Goal: Transaction & Acquisition: Obtain resource

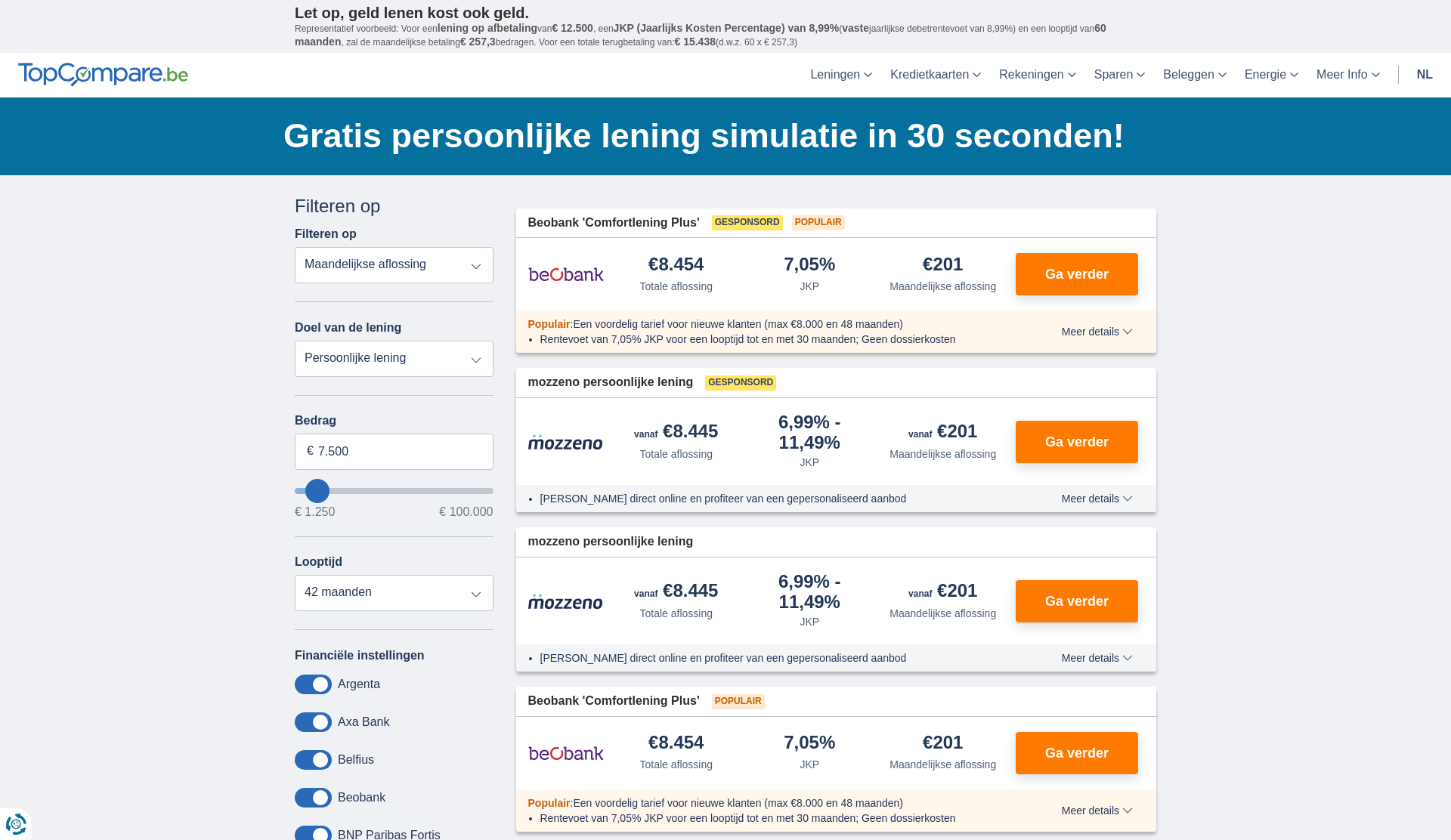
click at [367, 268] on select "Totale aflossing JKP Maandelijkse aflossing" at bounding box center [394, 265] width 199 height 37
click at [414, 357] on select "Persoonlijke lening Auto Moto / fiets Mobilhome / caravan Renovatie Energie Sch…" at bounding box center [394, 359] width 199 height 37
click at [423, 445] on input "7.500" at bounding box center [394, 452] width 199 height 37
click at [423, 446] on input "7.500" at bounding box center [394, 452] width 199 height 37
type input "5.000"
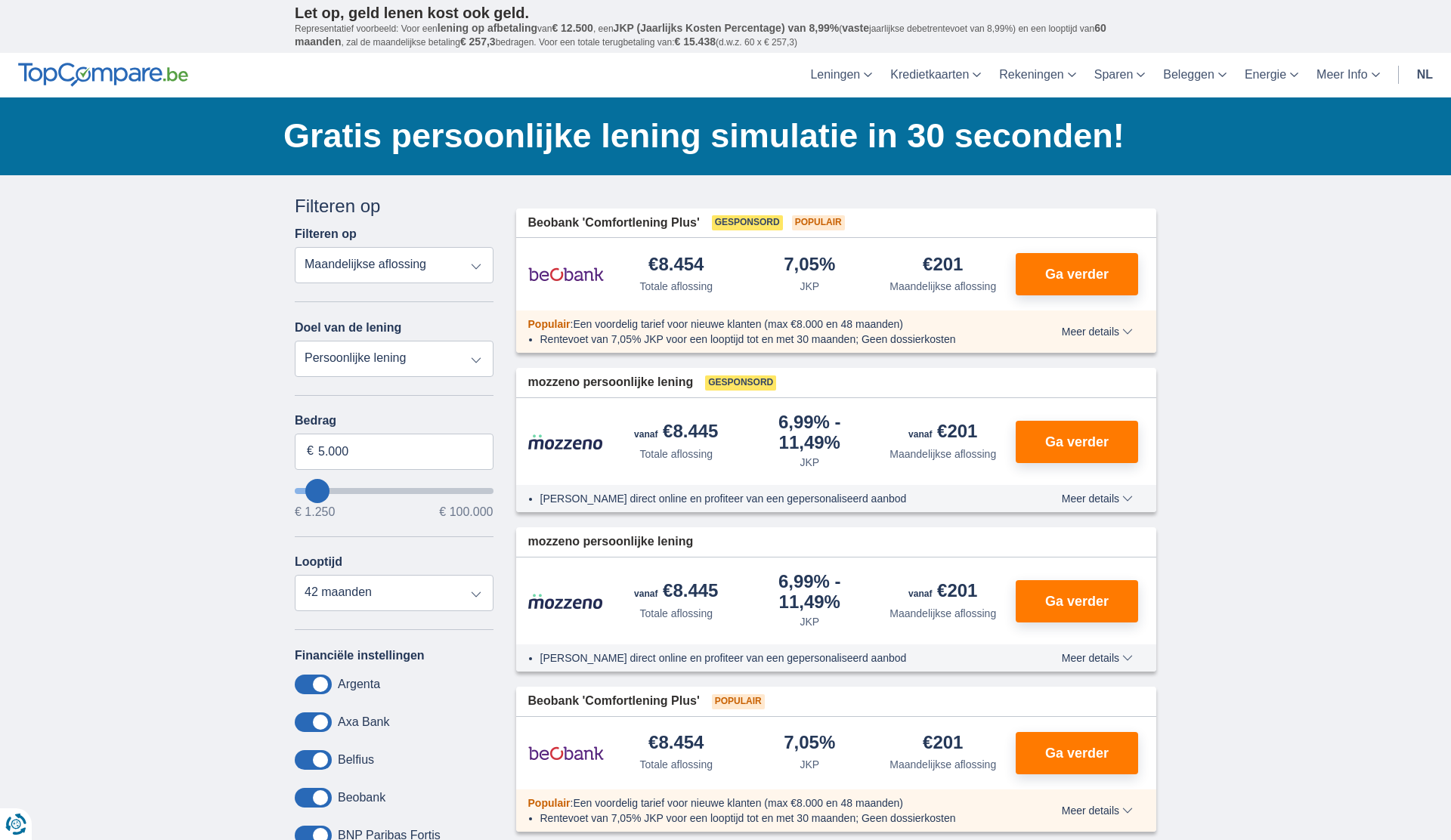
type input "5250"
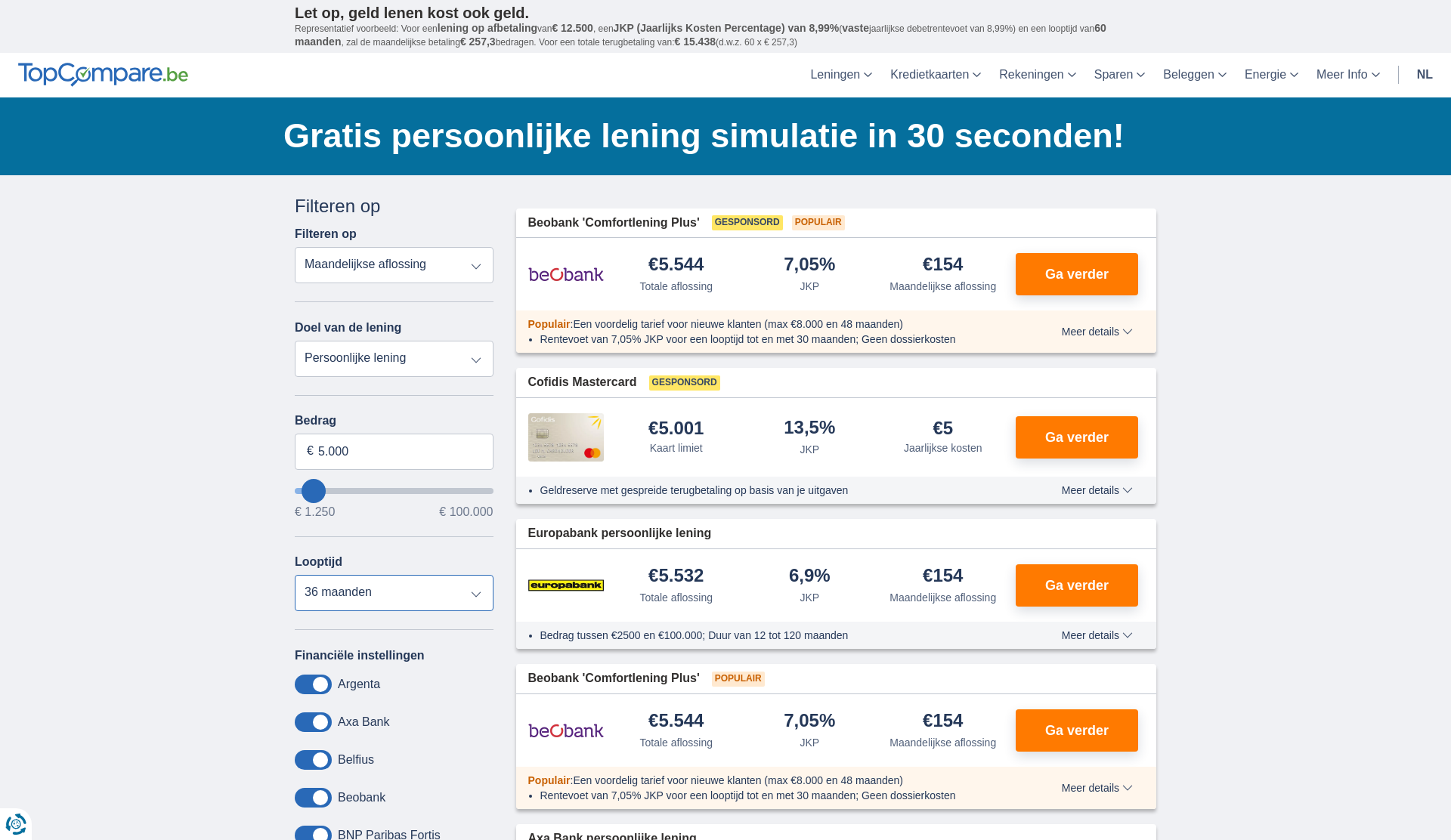
click at [455, 601] on select "12 maanden 18 maanden 24 maanden 30 maanden 36 maanden" at bounding box center [394, 593] width 199 height 37
select select "30"
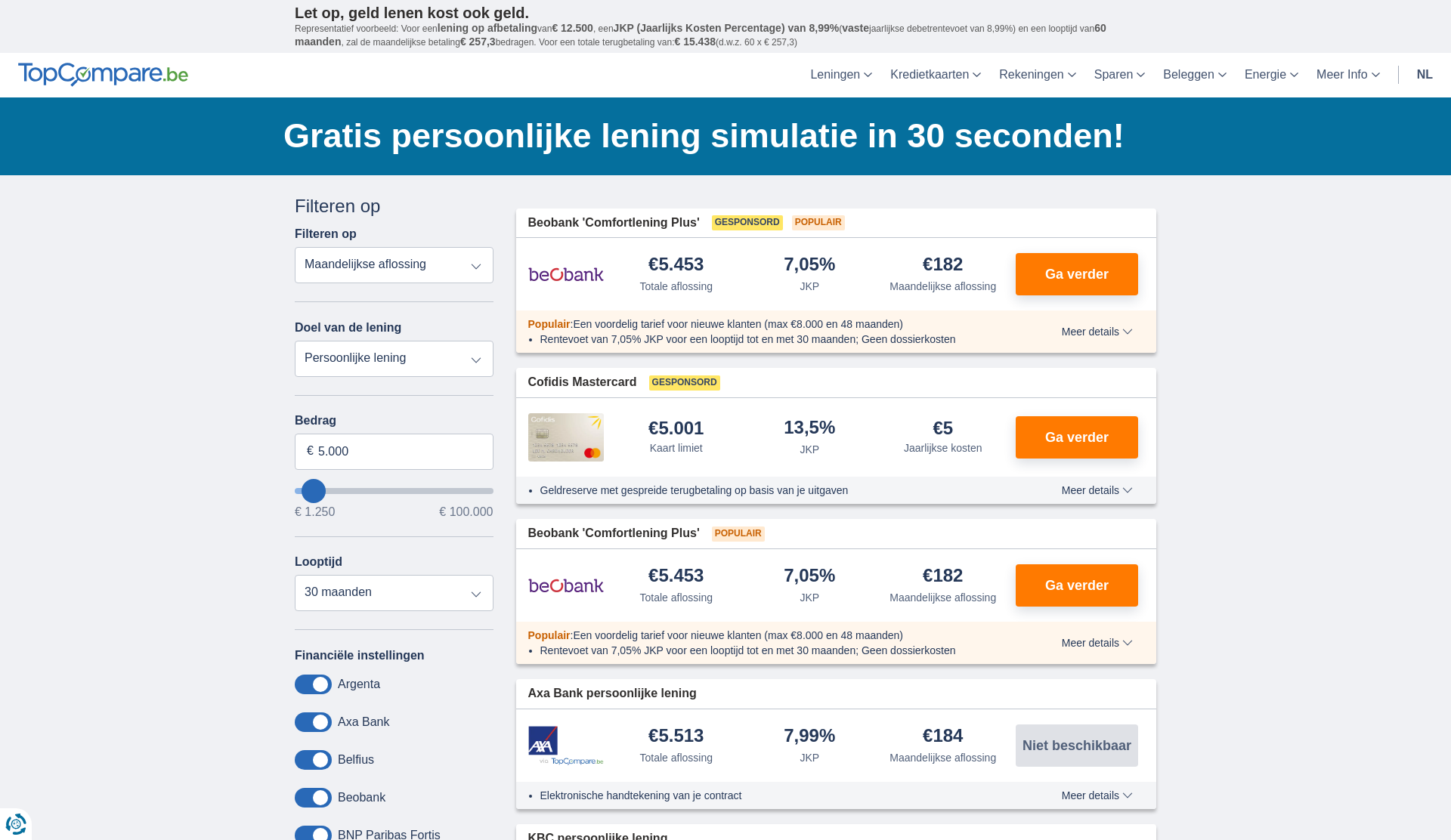
click at [316, 757] on span at bounding box center [313, 760] width 37 height 20
click at [0, 0] on input "checkbox" at bounding box center [0, 0] width 0 height 0
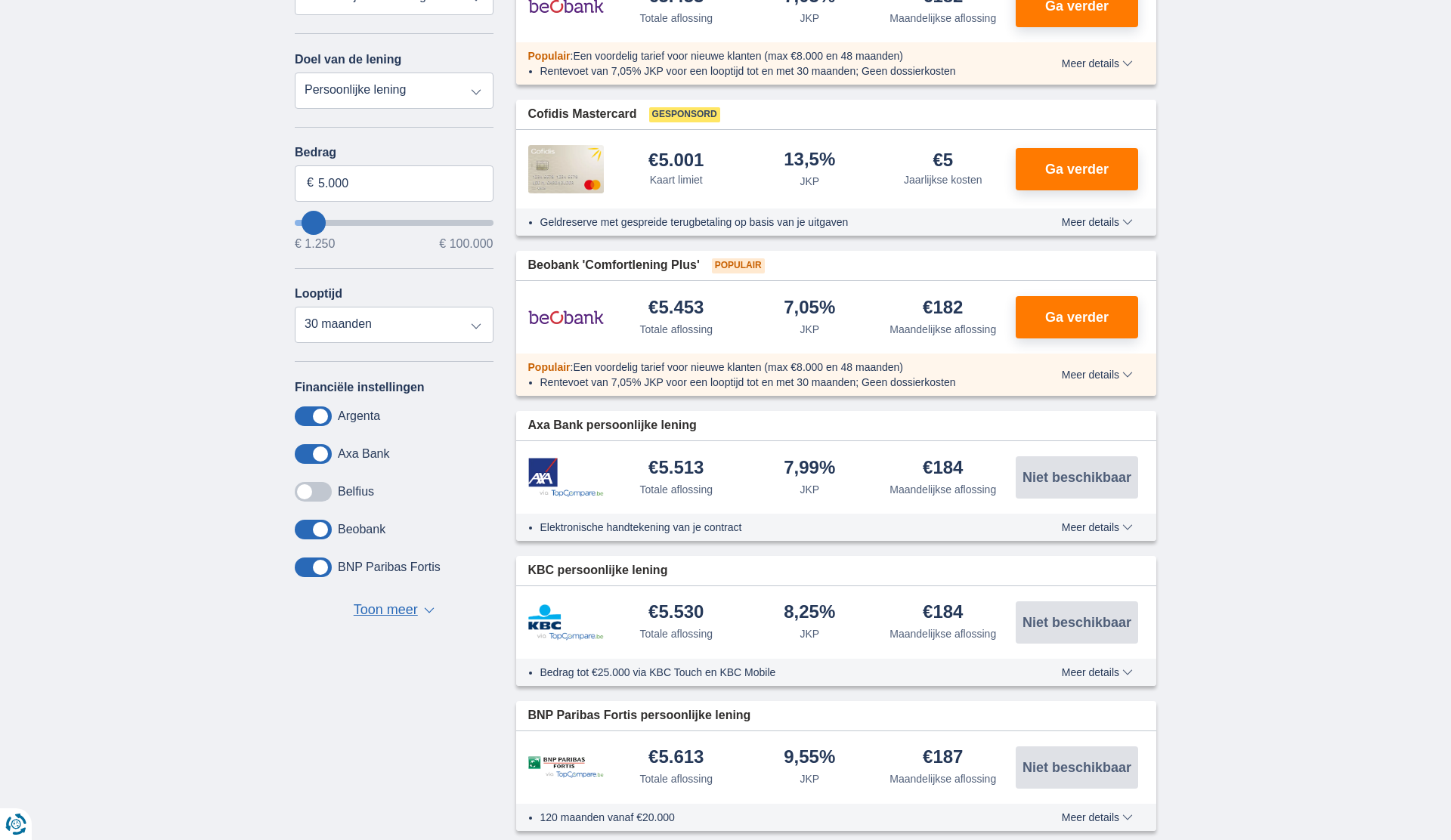
scroll to position [298, 0]
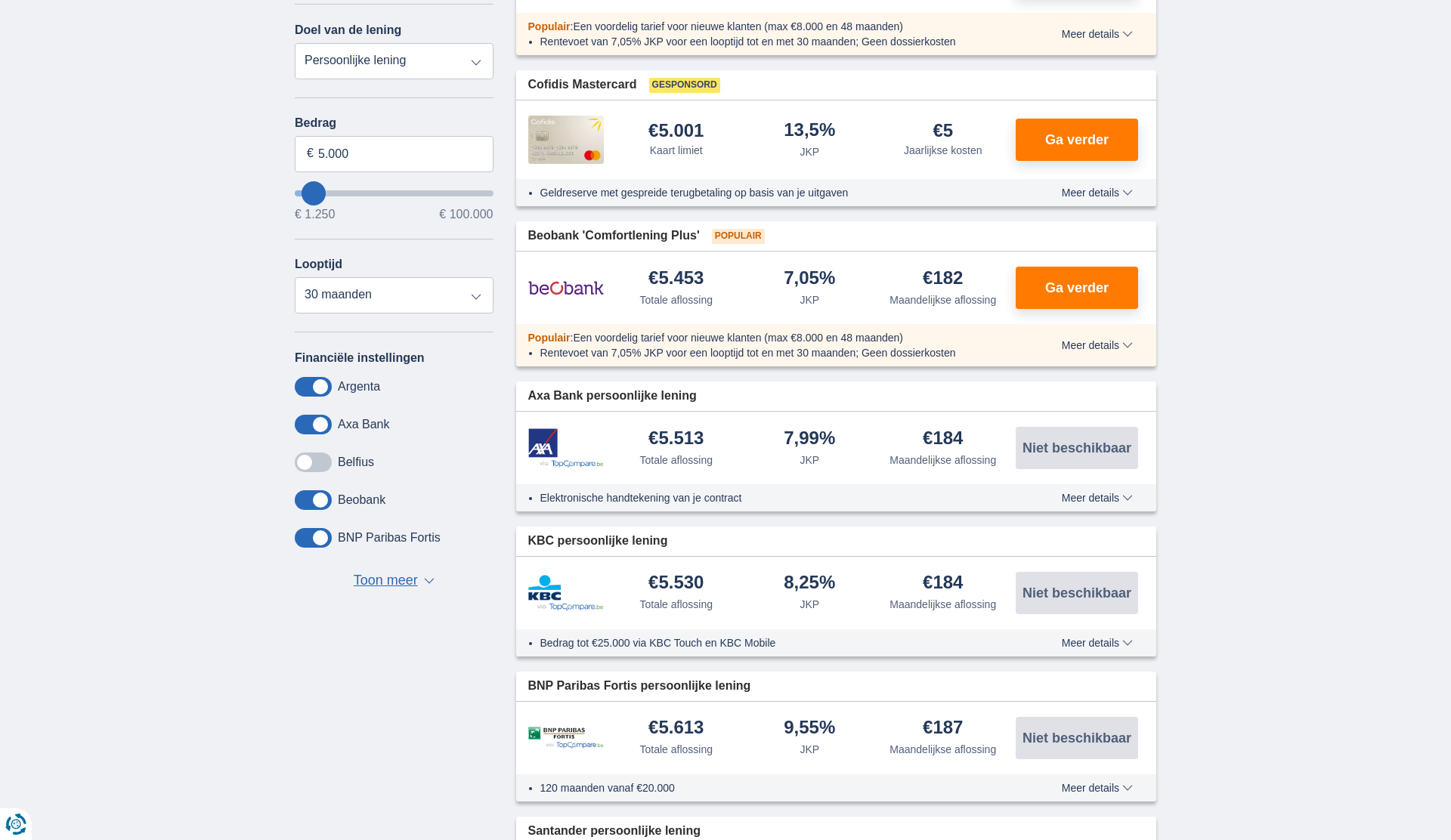
click at [410, 582] on span "Toon meer" at bounding box center [385, 580] width 64 height 20
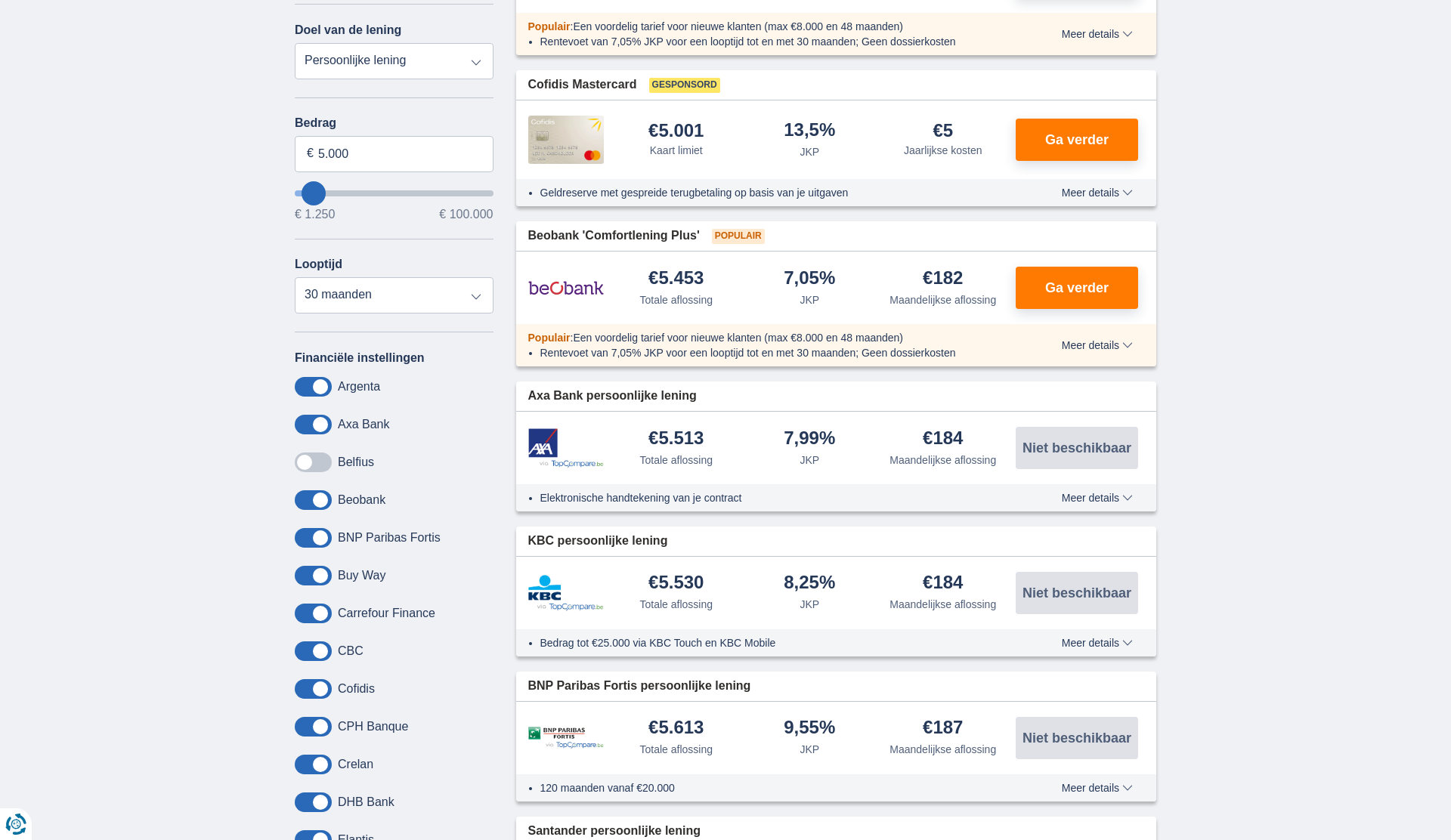
click at [326, 538] on span at bounding box center [313, 538] width 37 height 20
click at [0, 0] on input "checkbox" at bounding box center [0, 0] width 0 height 0
click at [323, 611] on span at bounding box center [313, 613] width 37 height 20
click at [0, 0] on input "checkbox" at bounding box center [0, 0] width 0 height 0
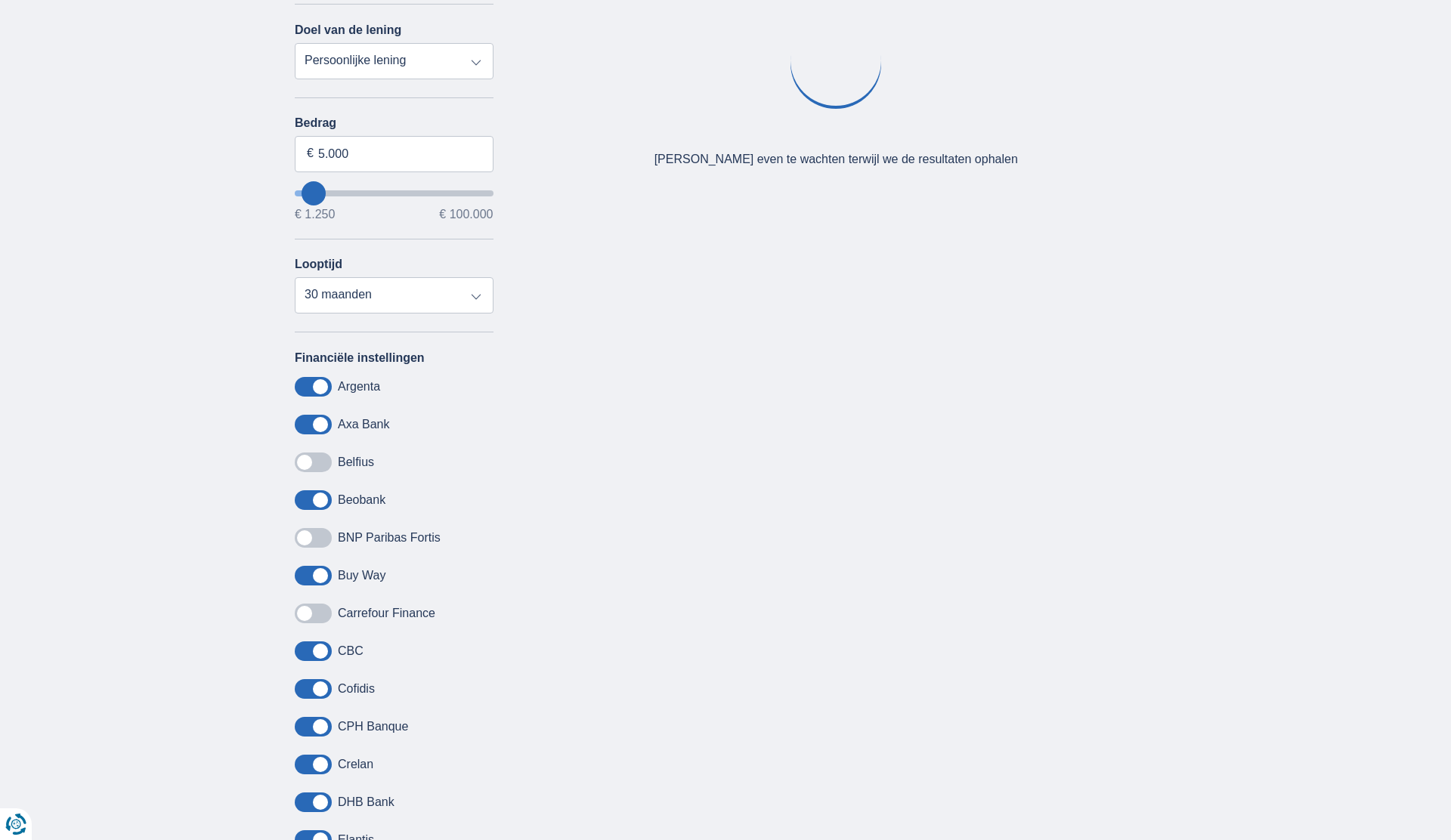
click at [322, 578] on span at bounding box center [313, 576] width 37 height 20
click at [0, 0] on input "checkbox" at bounding box center [0, 0] width 0 height 0
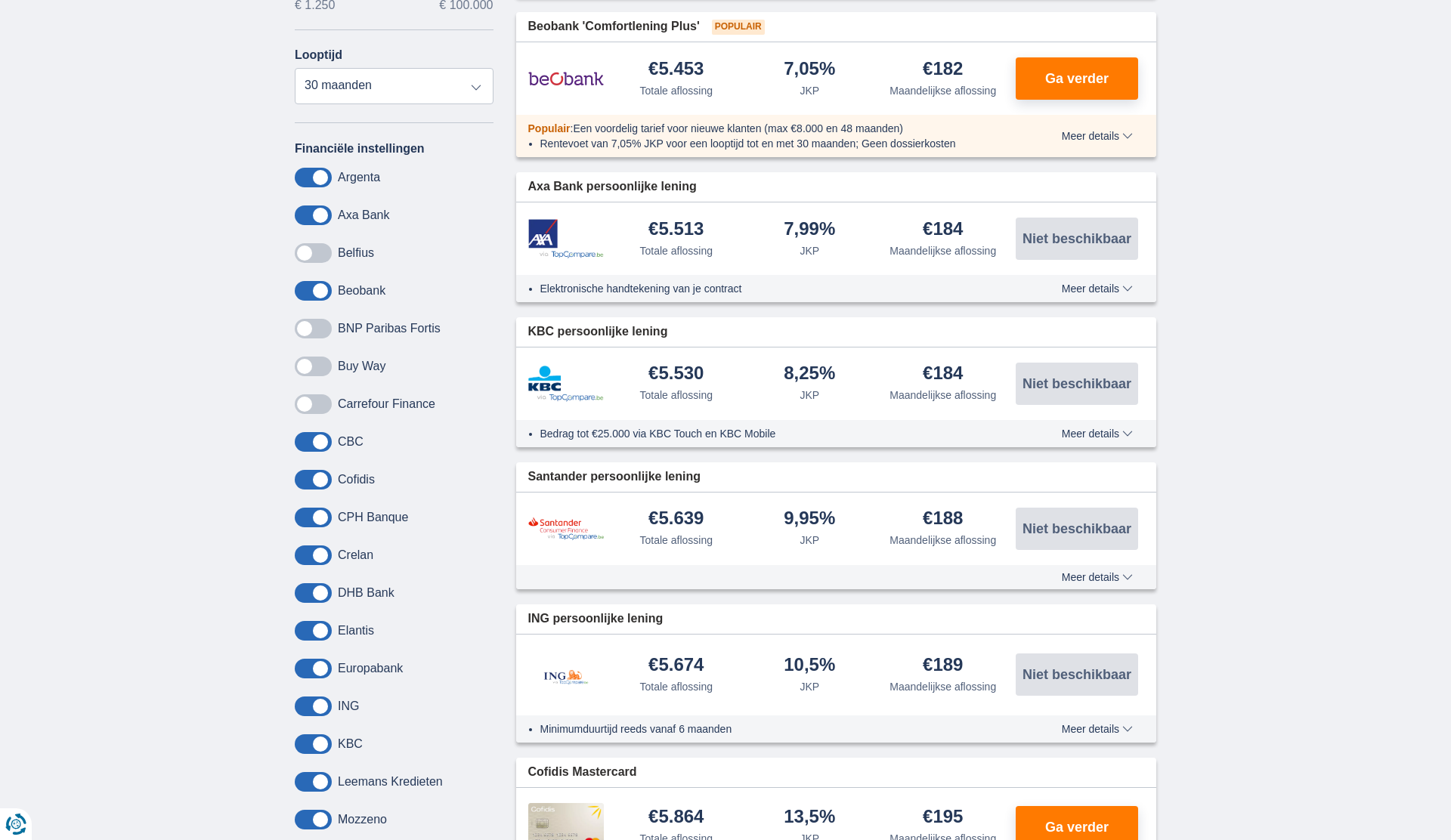
scroll to position [549, 0]
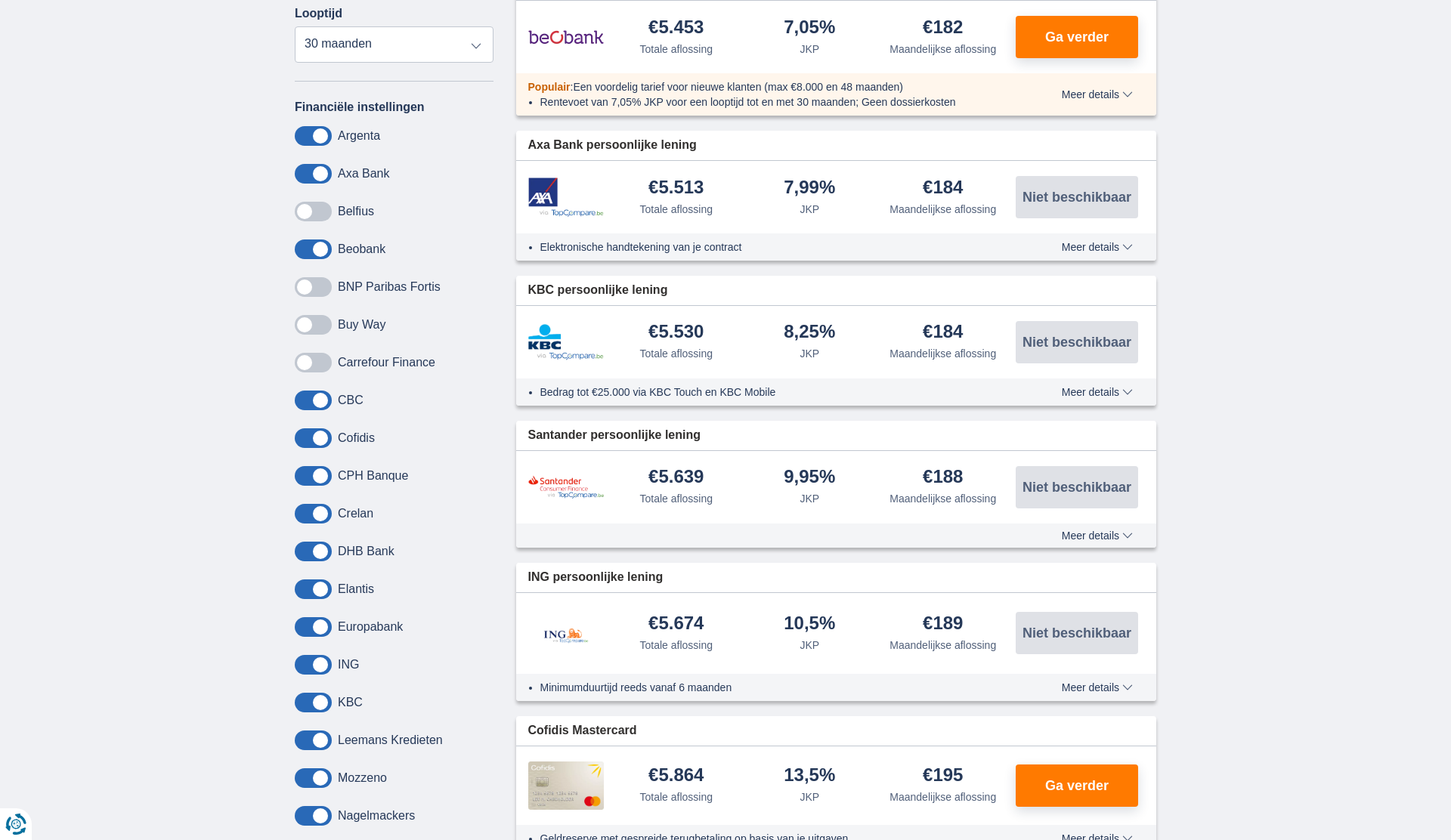
click at [315, 398] on span at bounding box center [313, 400] width 37 height 20
click at [0, 0] on input "checkbox" at bounding box center [0, 0] width 0 height 0
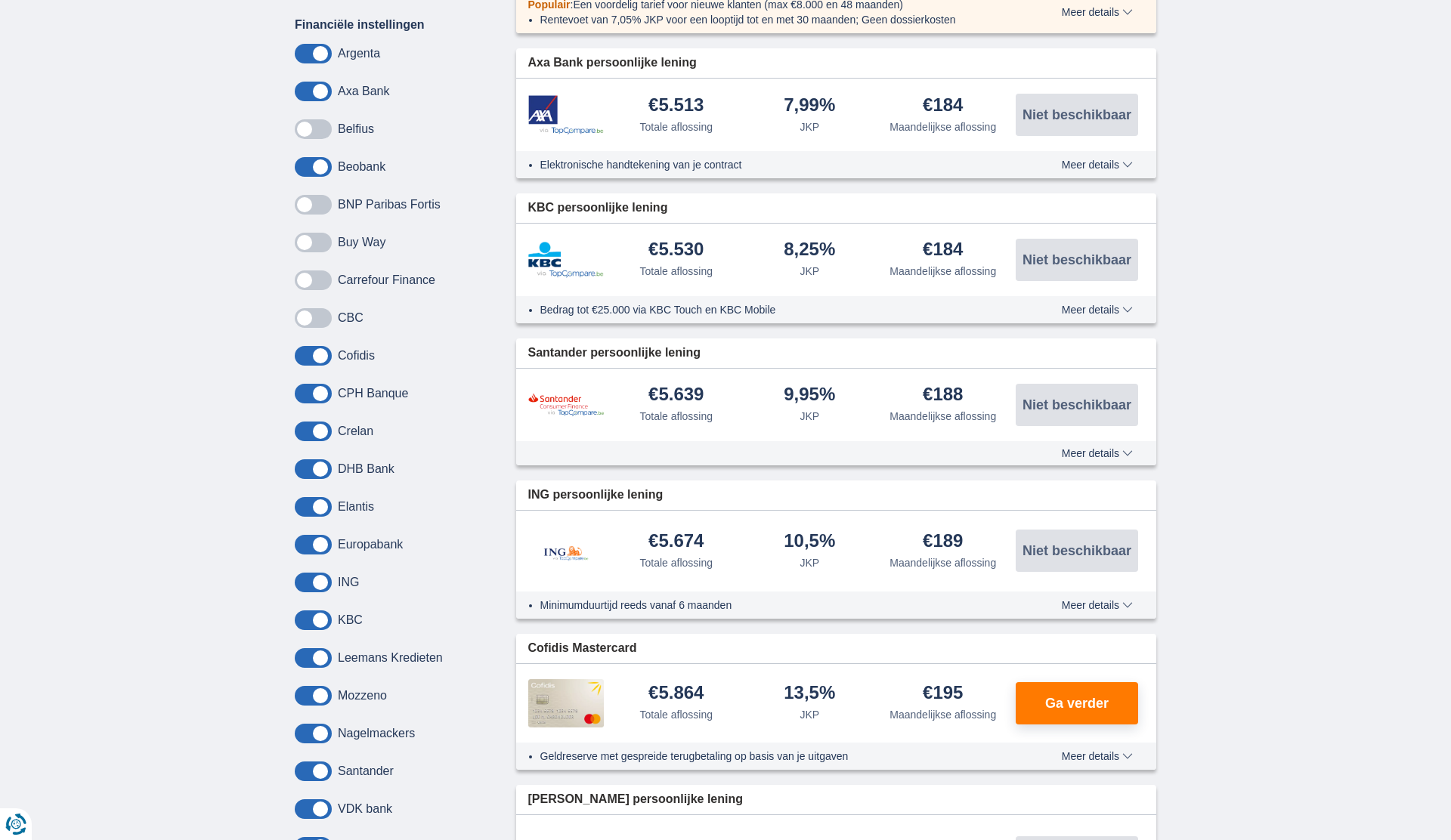
scroll to position [652, 0]
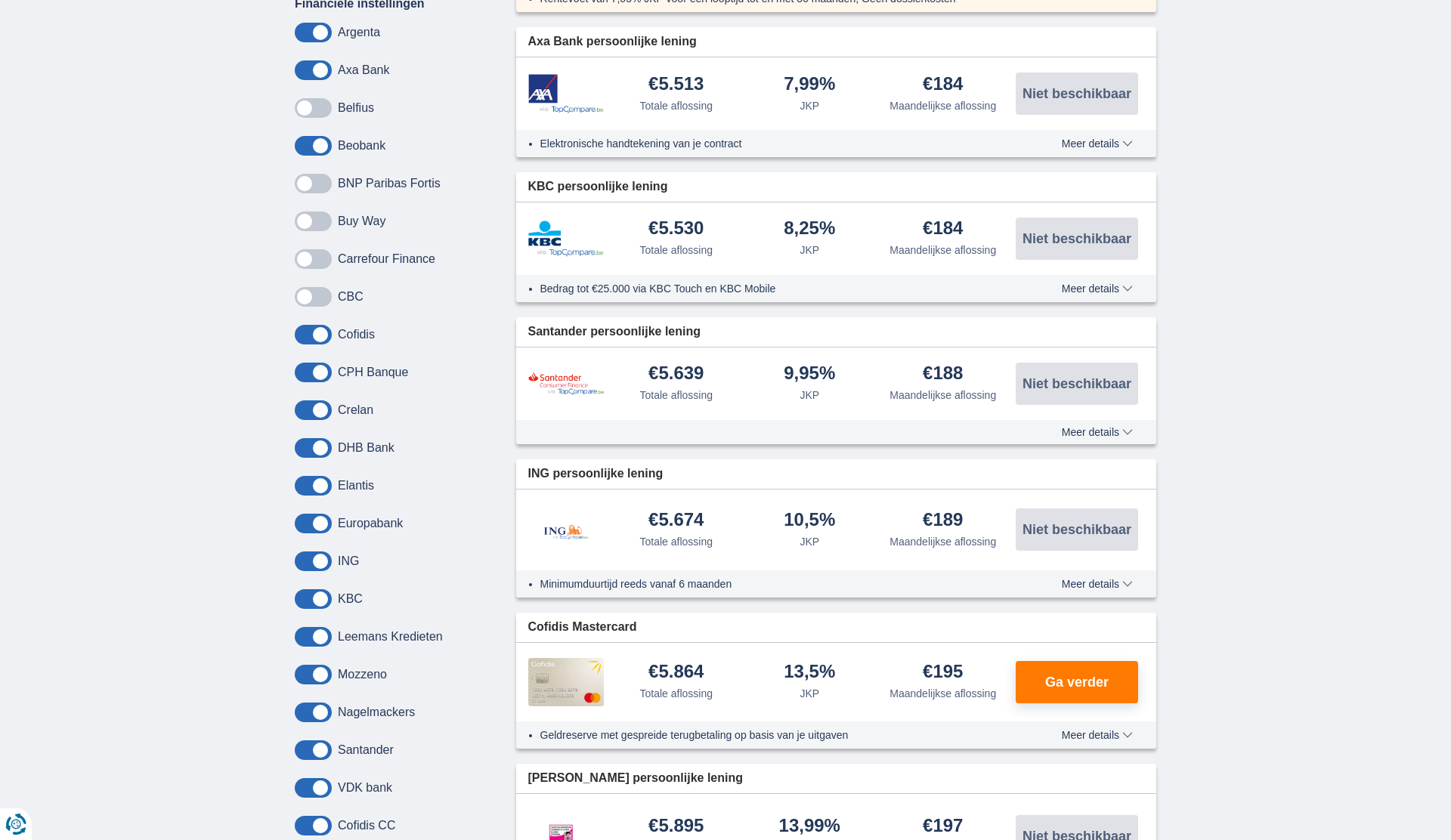
click at [323, 638] on span at bounding box center [313, 637] width 37 height 20
click at [0, 0] on input "checkbox" at bounding box center [0, 0] width 0 height 0
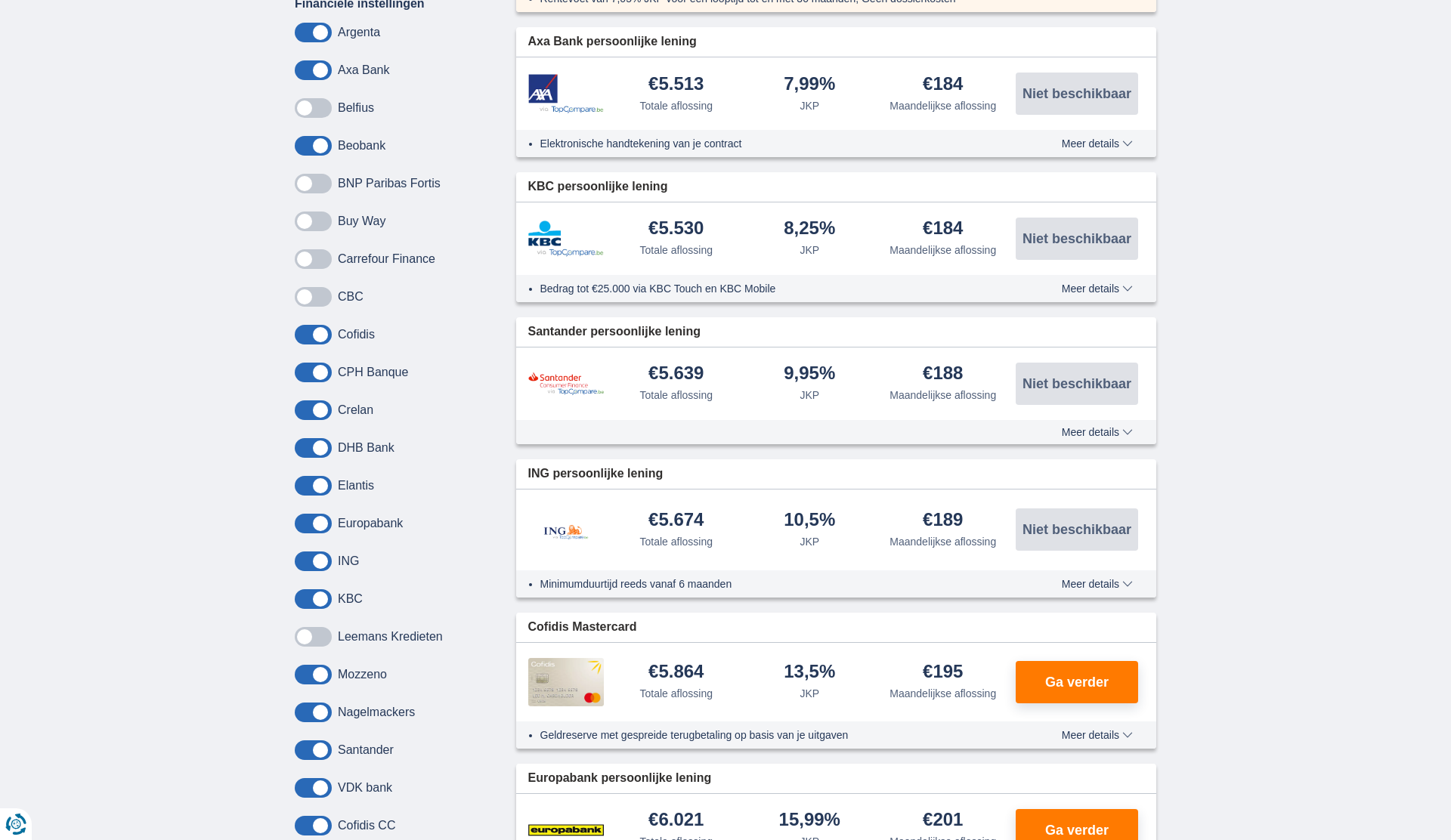
click at [322, 677] on span at bounding box center [313, 674] width 37 height 20
click at [0, 0] on input "checkbox" at bounding box center [0, 0] width 0 height 0
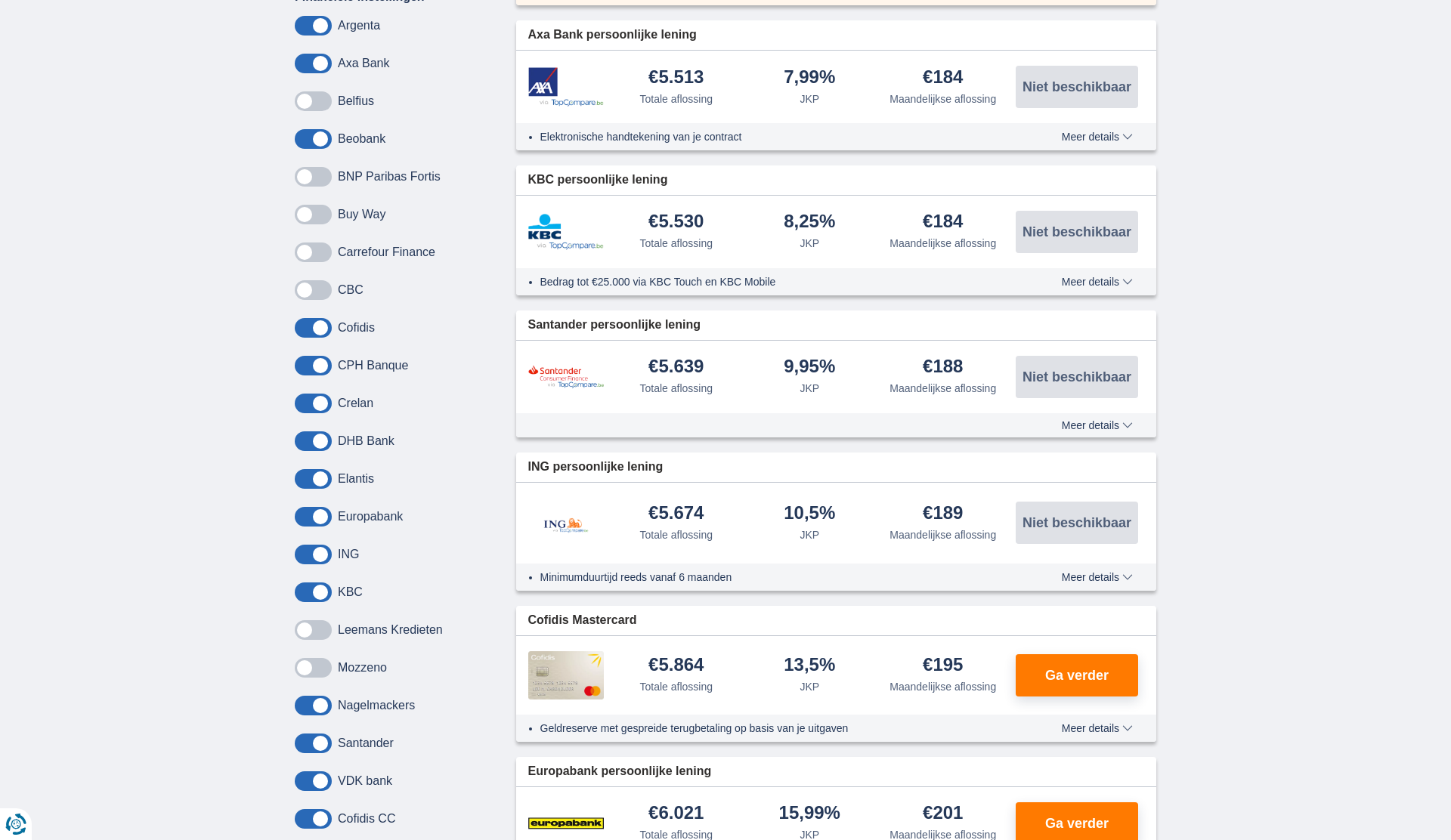
drag, startPoint x: 325, startPoint y: 699, endPoint x: 320, endPoint y: 711, distance: 13.0
click at [325, 699] on span at bounding box center [313, 705] width 37 height 20
click at [0, 0] on input "checkbox" at bounding box center [0, 0] width 0 height 0
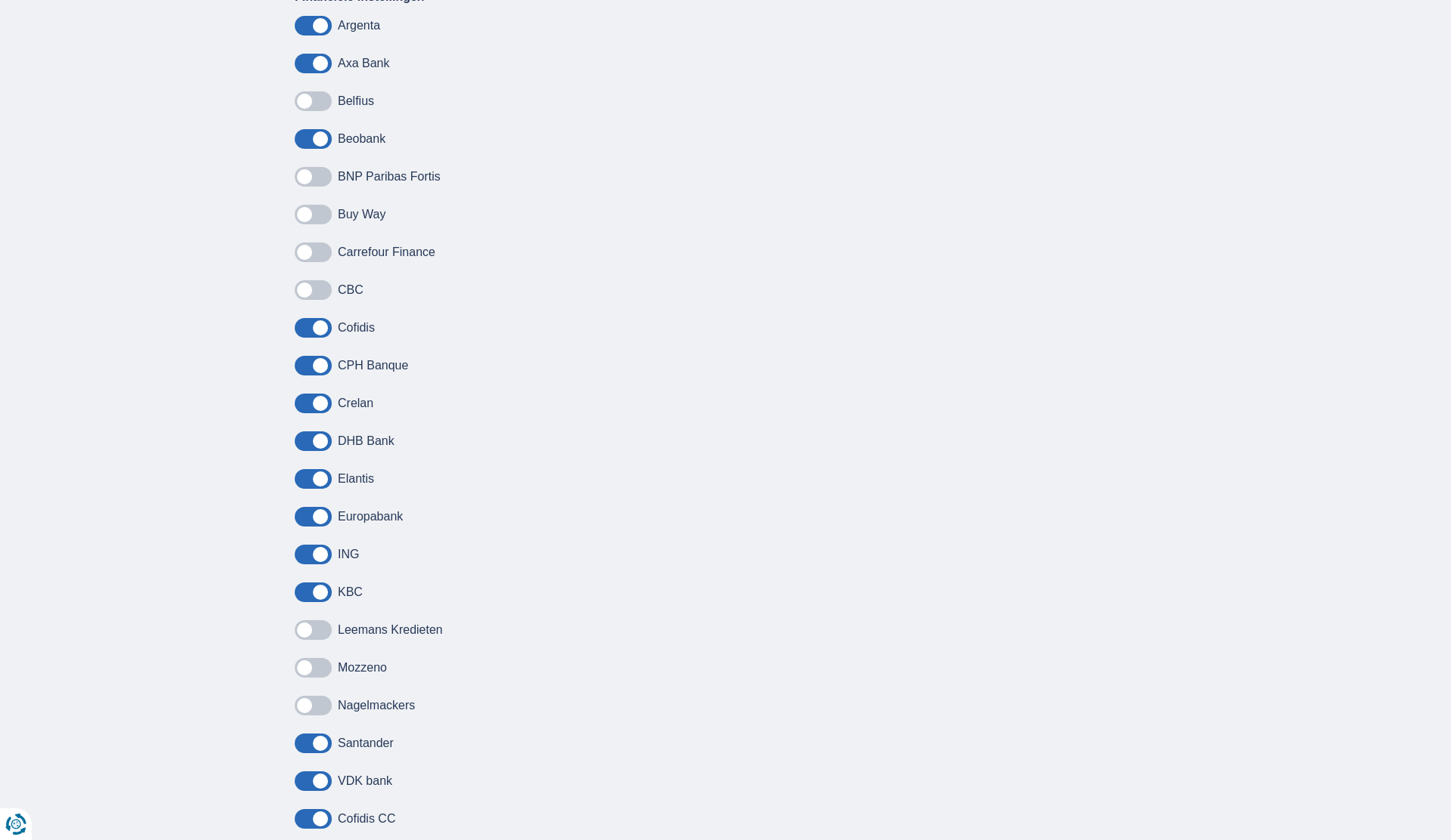
scroll to position [660, 0]
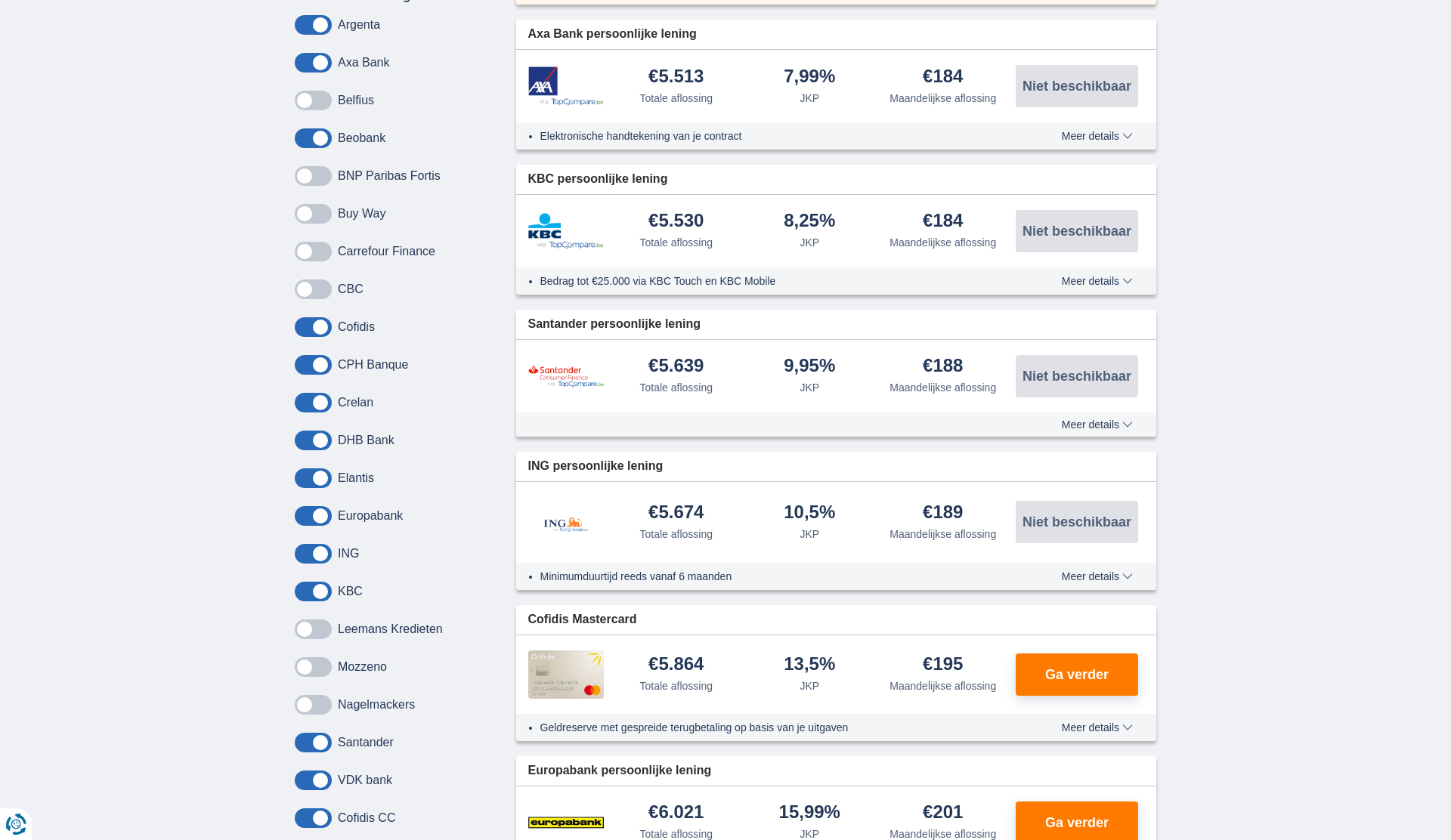
click at [320, 741] on span at bounding box center [313, 742] width 37 height 20
click at [0, 0] on input "checkbox" at bounding box center [0, 0] width 0 height 0
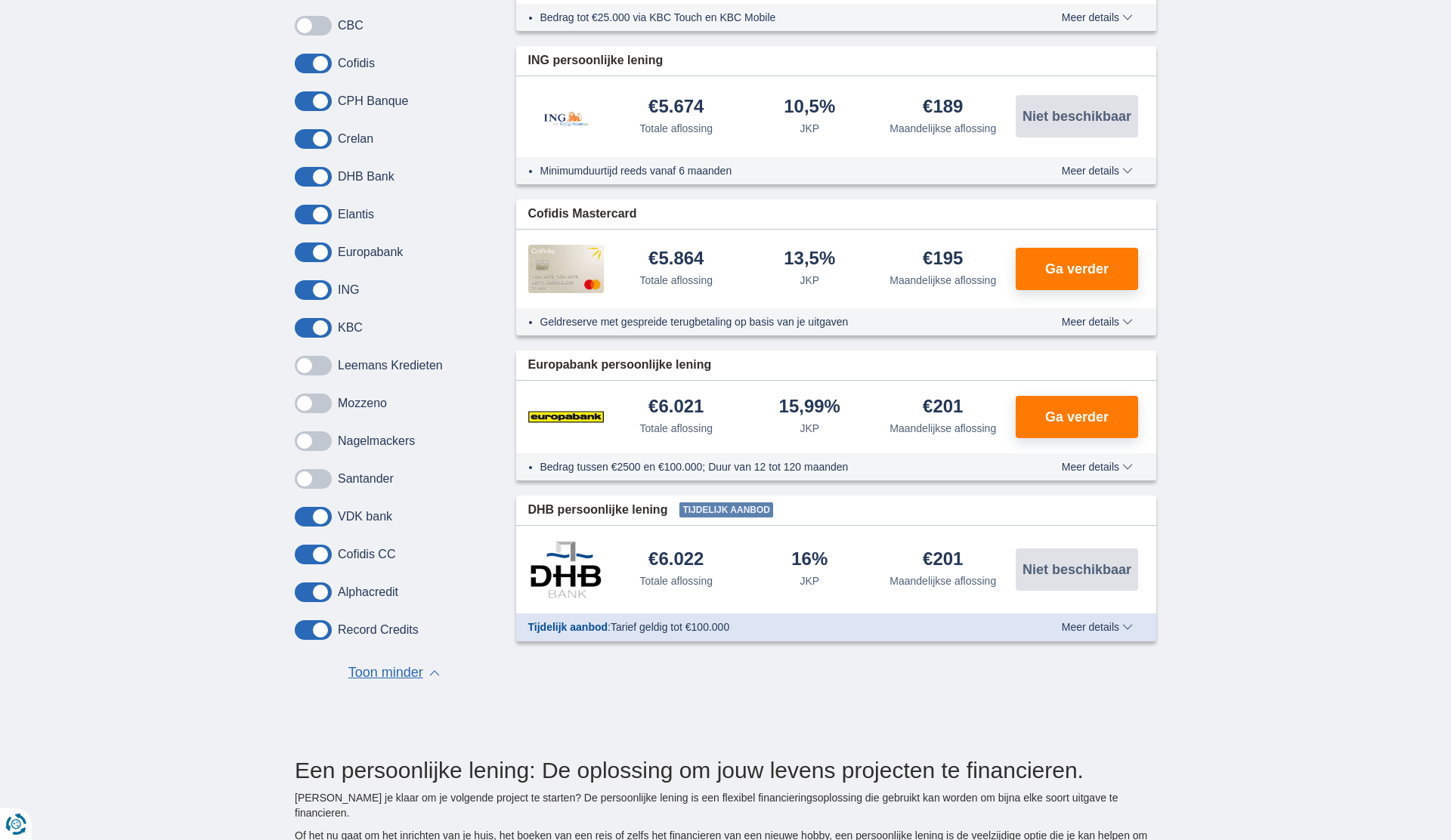
scroll to position [921, 0]
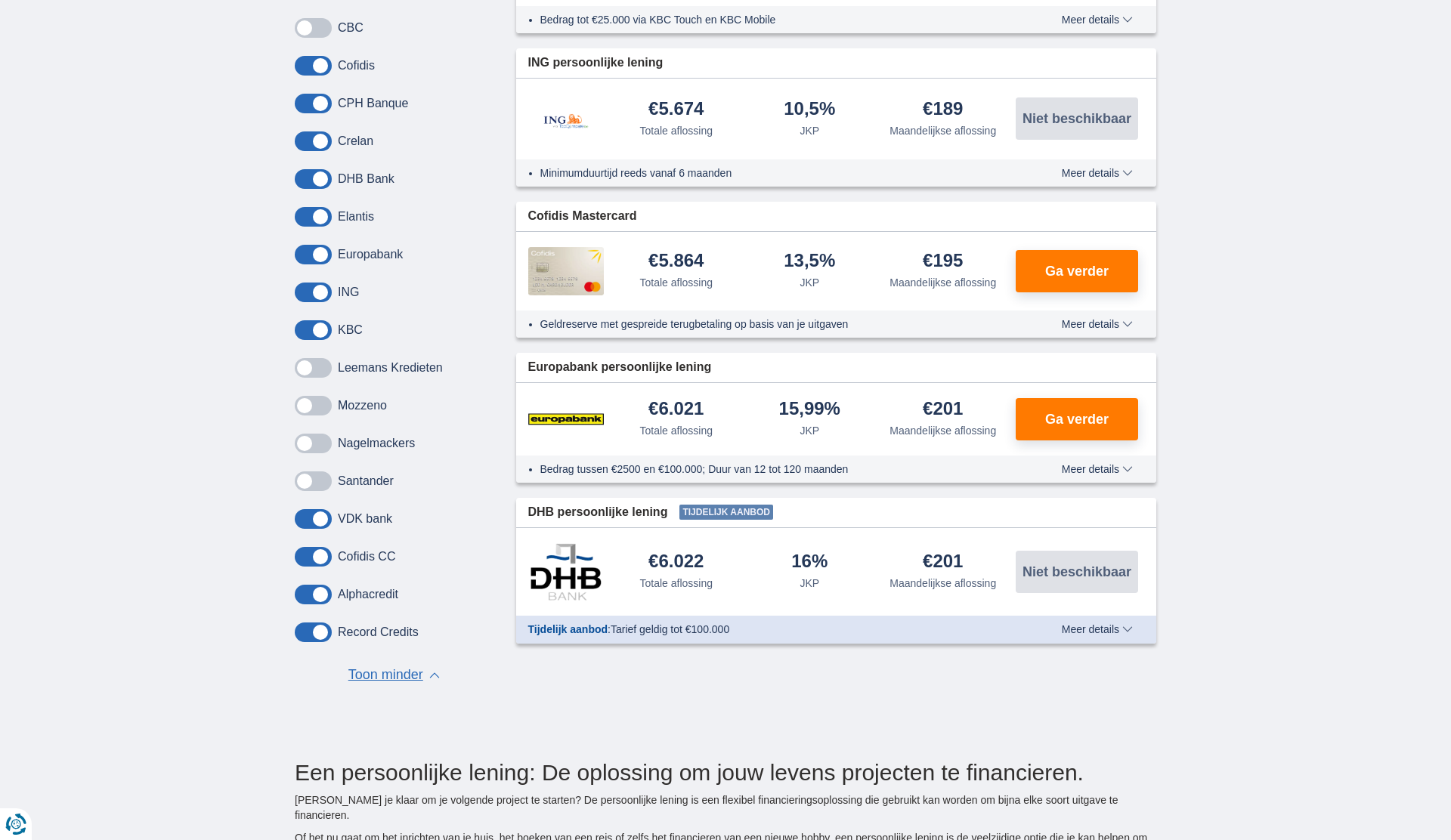
click at [326, 179] on span at bounding box center [313, 179] width 37 height 20
click at [0, 0] on input "checkbox" at bounding box center [0, 0] width 0 height 0
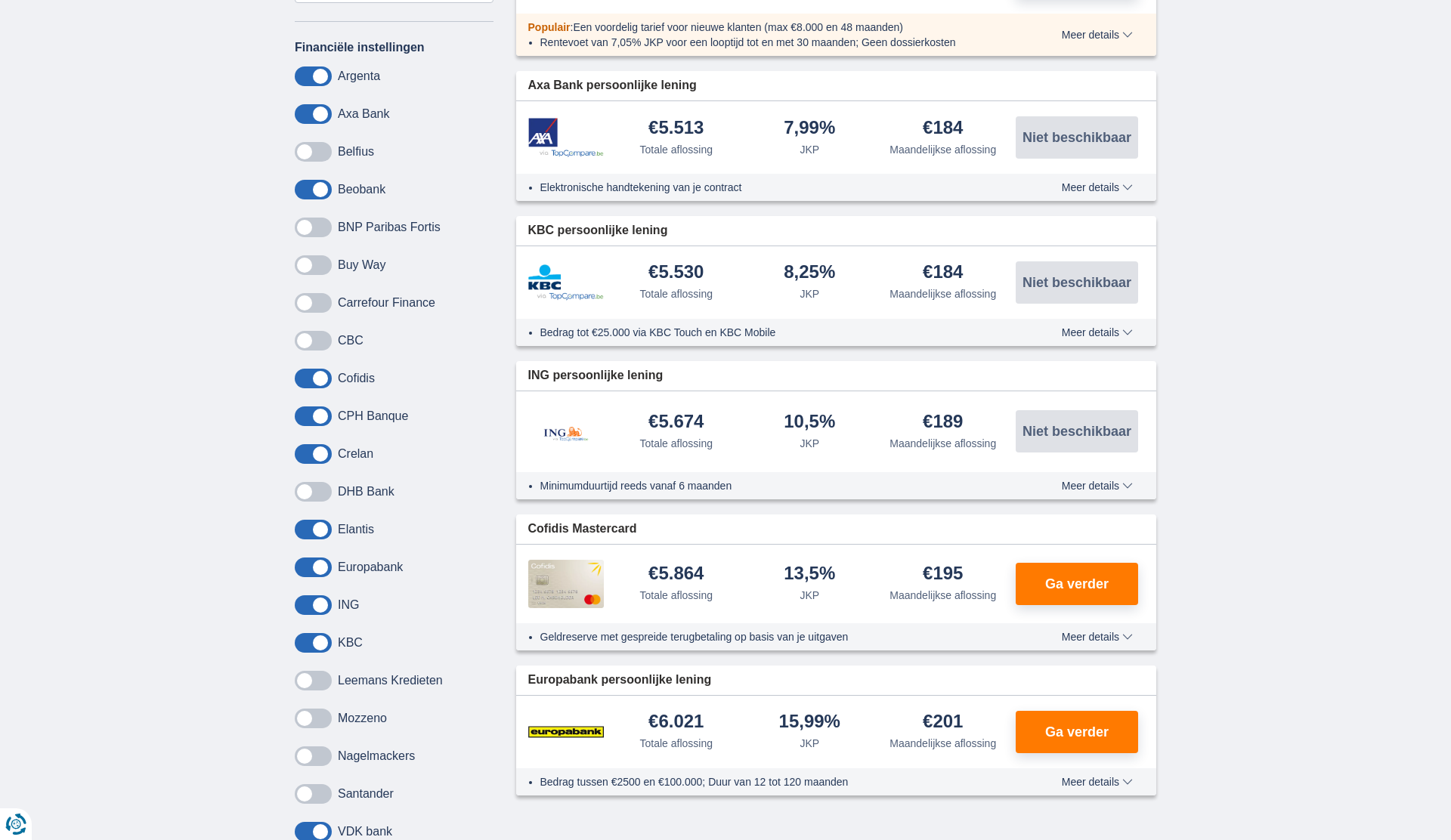
scroll to position [607, 0]
click at [307, 157] on span at bounding box center [313, 153] width 37 height 20
click at [0, 0] on input "checkbox" at bounding box center [0, 0] width 0 height 0
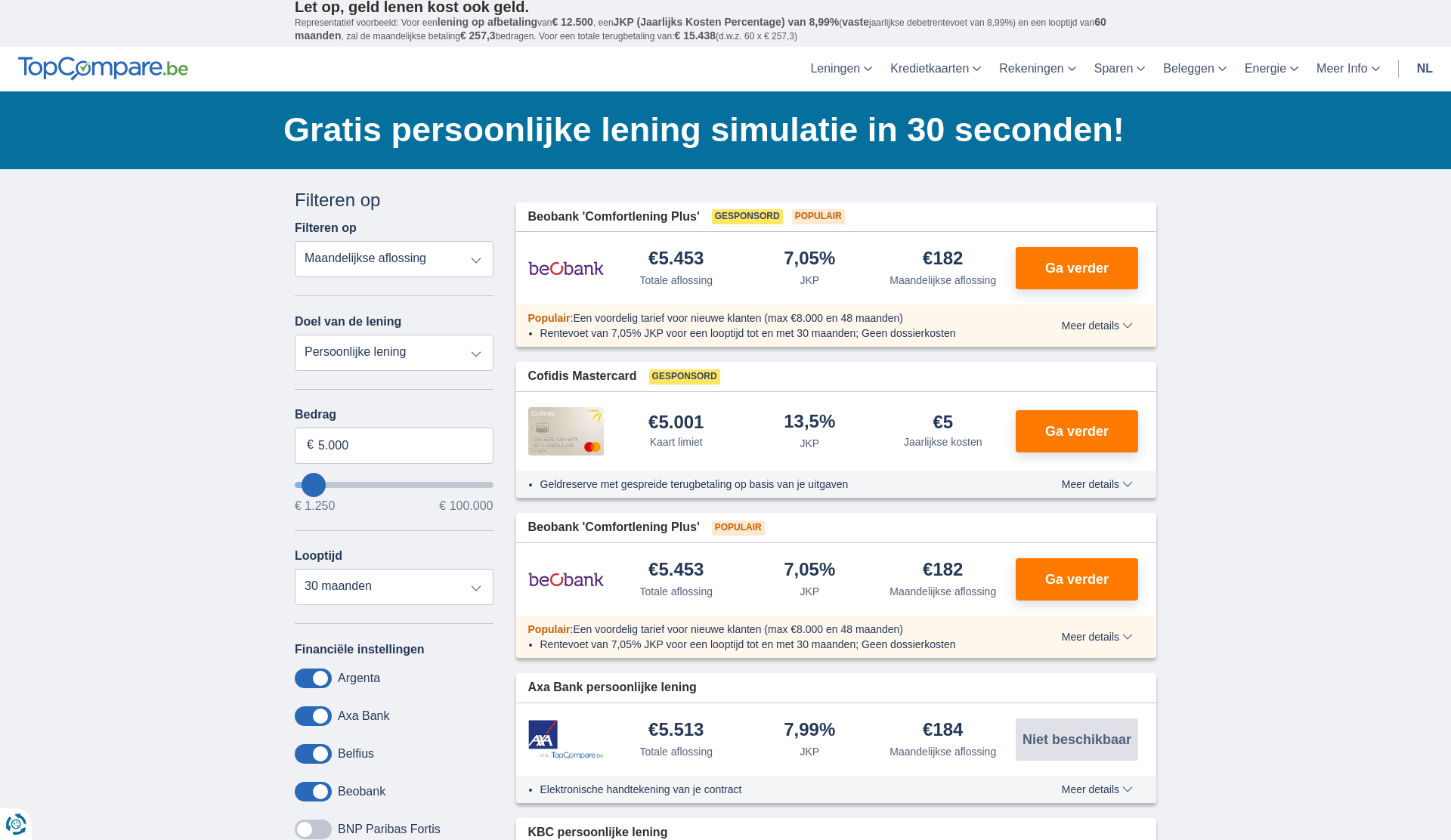
scroll to position [6, 0]
